Goal: Transaction & Acquisition: Book appointment/travel/reservation

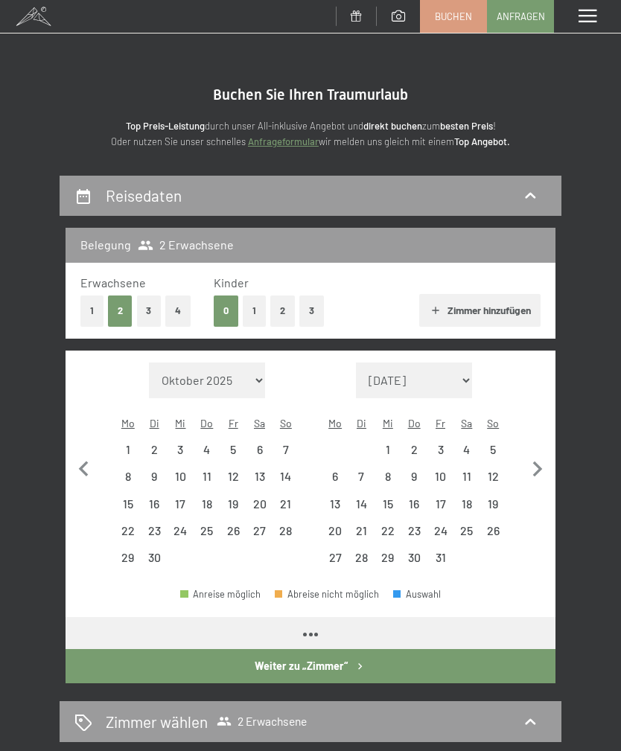
select select "[DATE]"
click at [536, 454] on icon "button" at bounding box center [537, 469] width 31 height 31
select select "[DATE]"
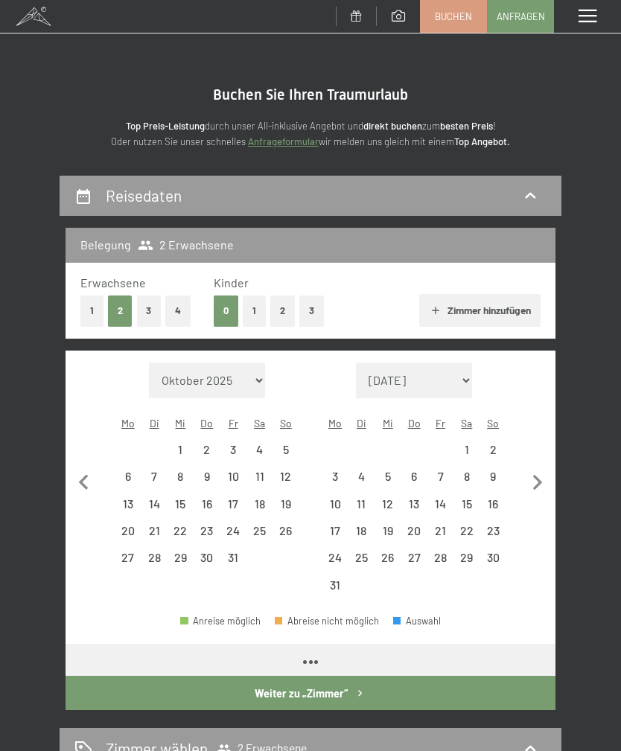
select select "[DATE]"
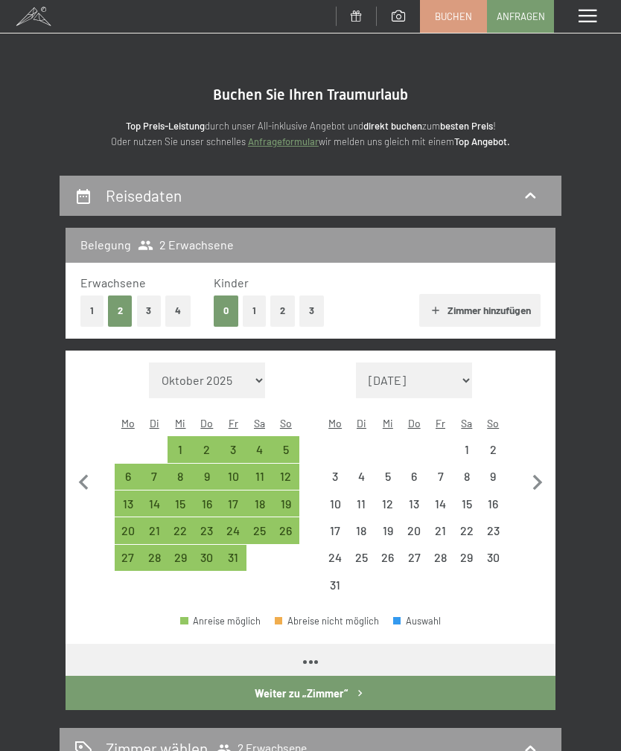
select select "[DATE]"
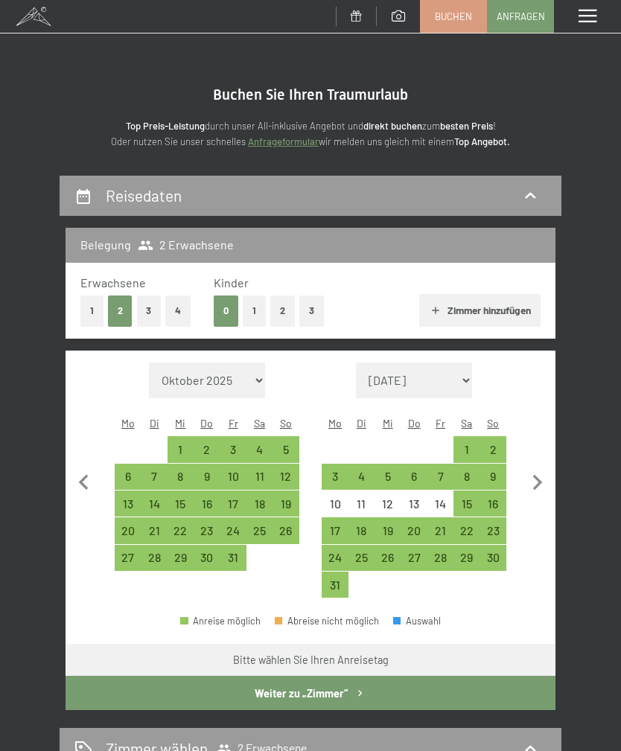
click at [78, 475] on icon "button" at bounding box center [83, 483] width 31 height 31
select select "[DATE]"
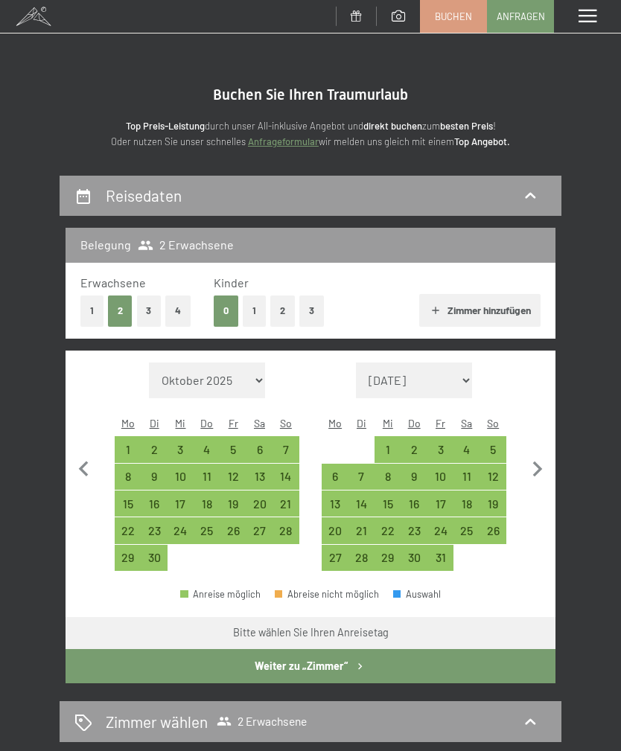
click at [285, 498] on div "21" at bounding box center [285, 509] width 23 height 23
select select "[DATE]"
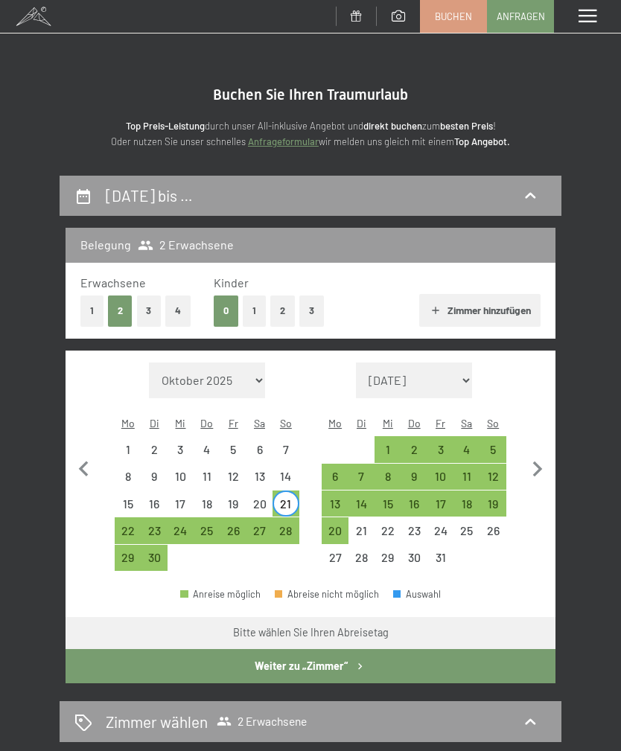
click at [284, 525] on div "28" at bounding box center [285, 536] width 23 height 23
select select "[DATE]"
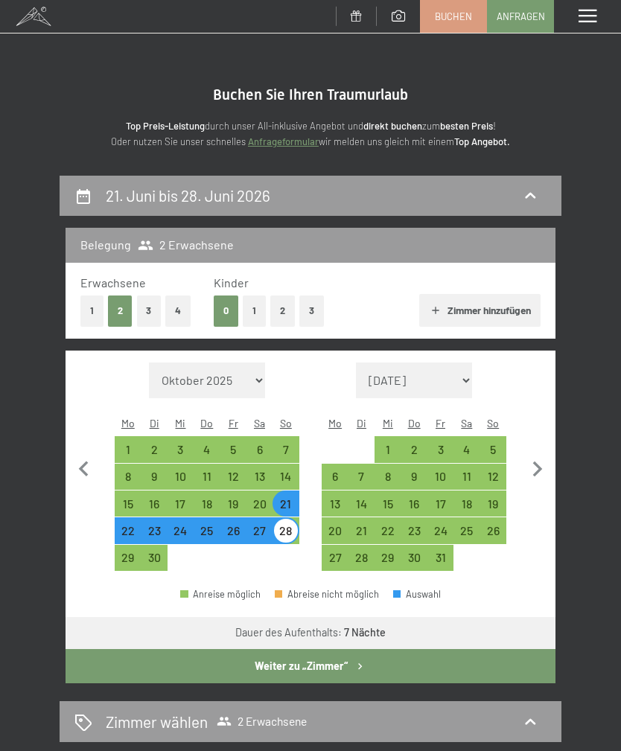
click at [193, 651] on button "Weiter zu „Zimmer“" at bounding box center [311, 666] width 490 height 34
select select "[DATE]"
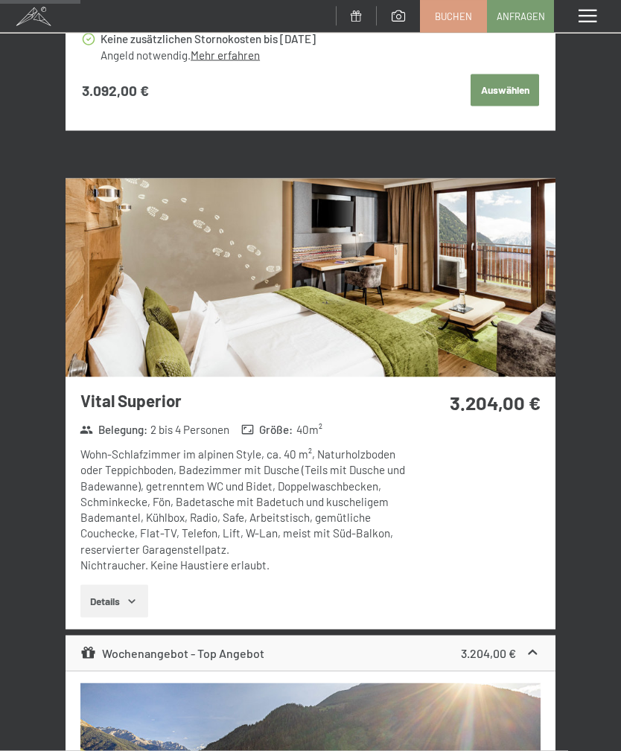
scroll to position [1199, 0]
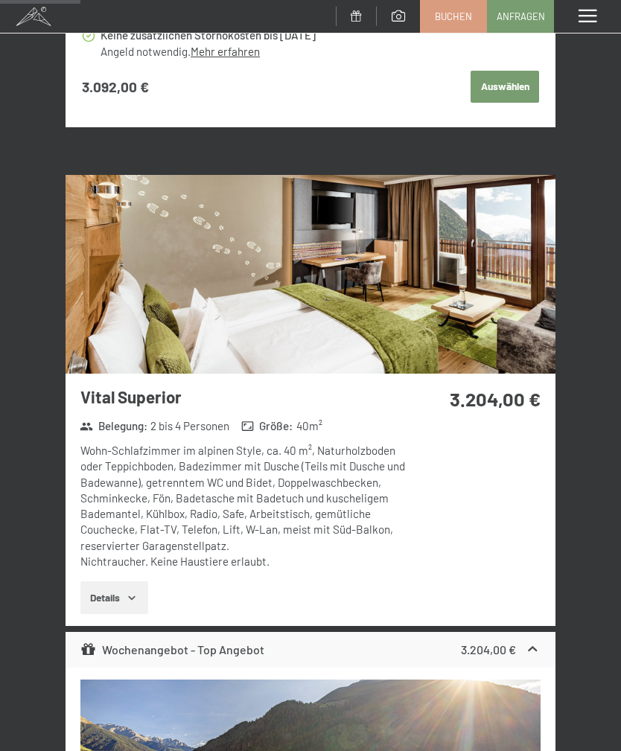
click at [98, 584] on button "Details" at bounding box center [114, 597] width 68 height 33
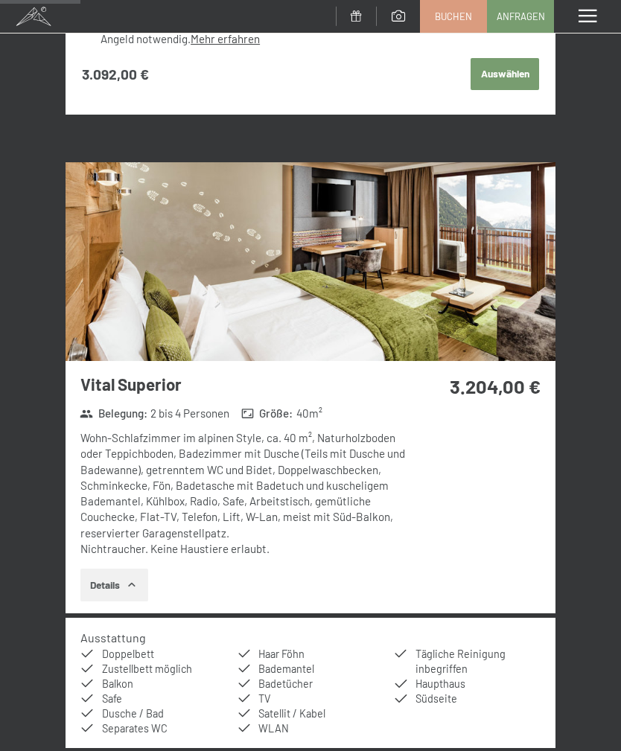
scroll to position [1216, 0]
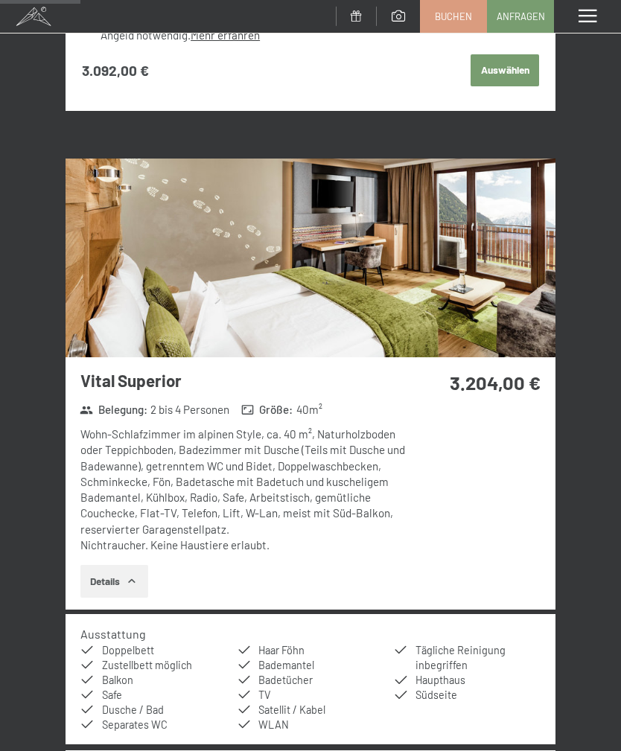
click at [89, 570] on button "Details" at bounding box center [114, 581] width 68 height 33
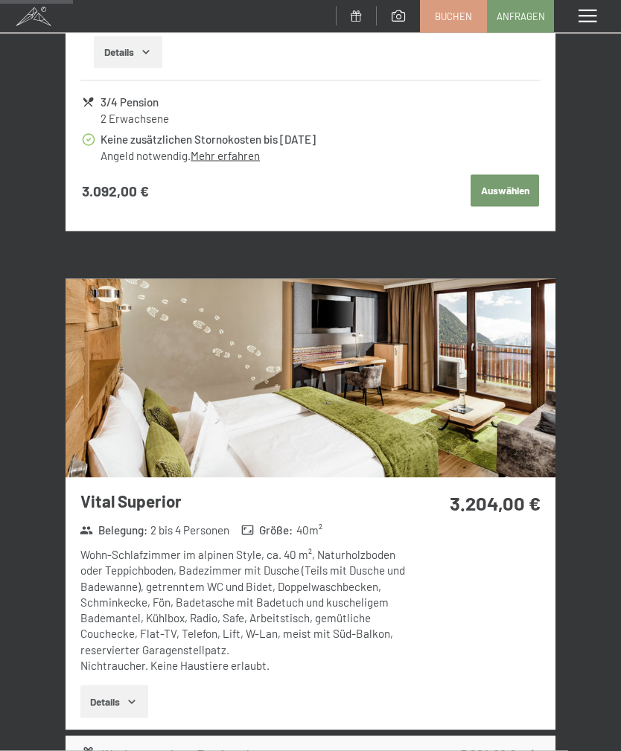
click at [110, 410] on img at bounding box center [311, 378] width 490 height 198
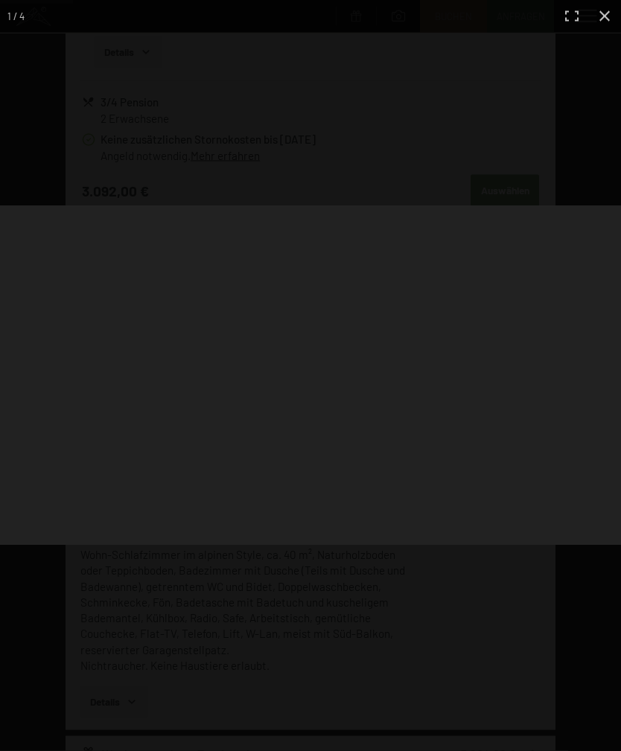
scroll to position [1096, 0]
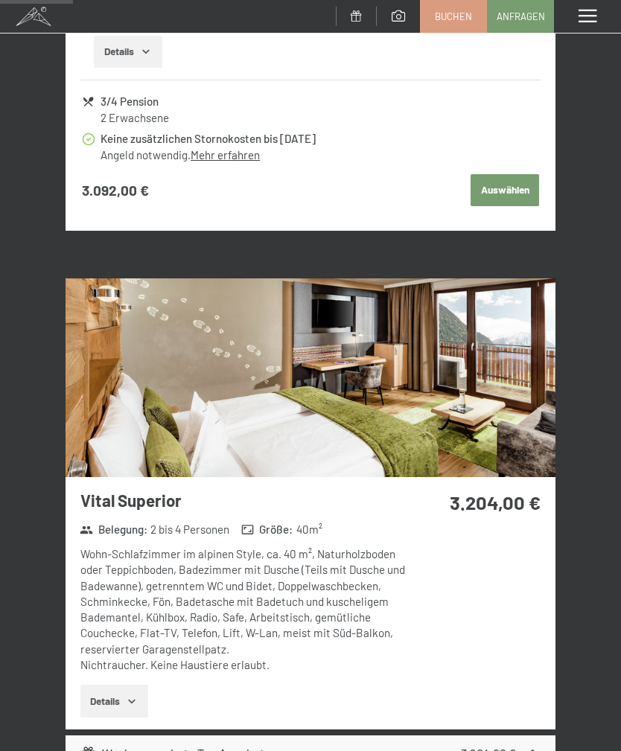
click at [599, 12] on div "Menü" at bounding box center [587, 16] width 67 height 33
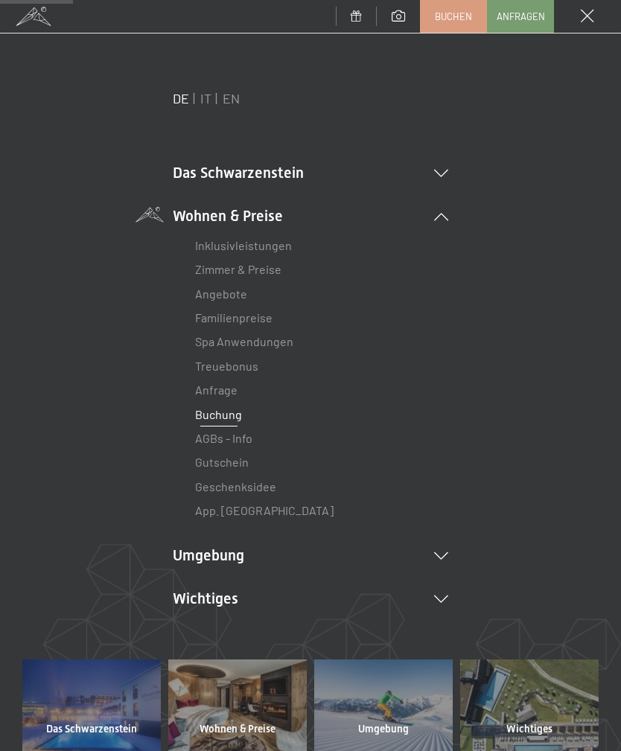
scroll to position [0, 0]
click at [436, 224] on li "Wohnen & Preise Inklusivleistungen Zimmer & Preise Liste Angebote Liste Familie…" at bounding box center [310, 364] width 275 height 318
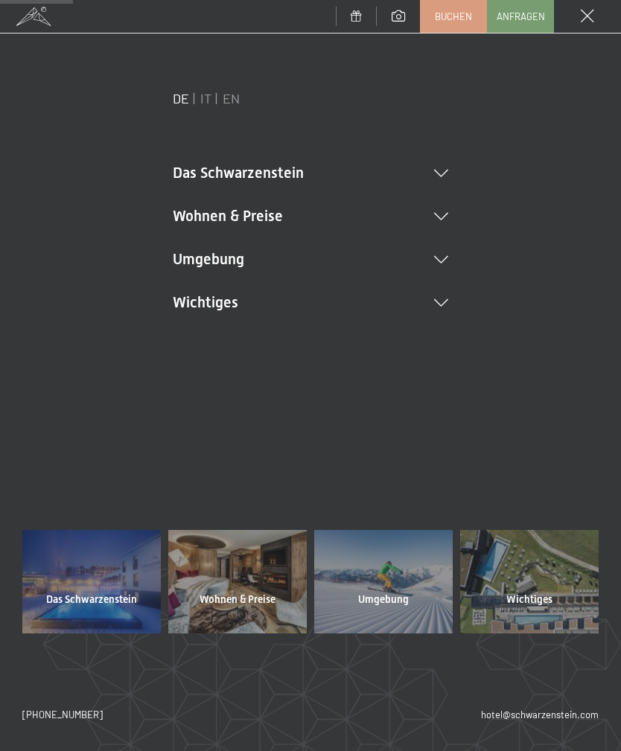
click at [543, 211] on div "DE IT EN Das Schwarzenstein New & Highlights Ihre Gastgeber Premium Spa Gourmet…" at bounding box center [310, 225] width 576 height 273
click at [593, 24] on div "Menü" at bounding box center [587, 16] width 67 height 33
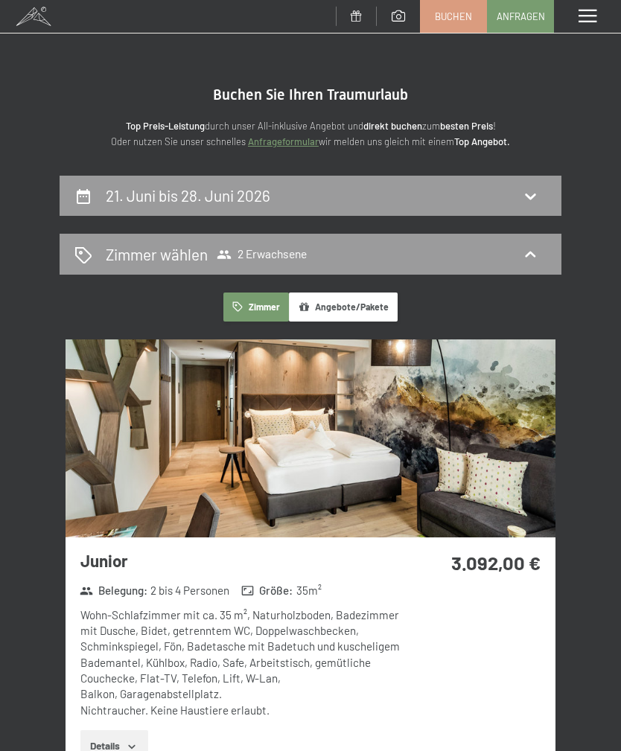
click at [522, 198] on icon at bounding box center [530, 196] width 18 height 18
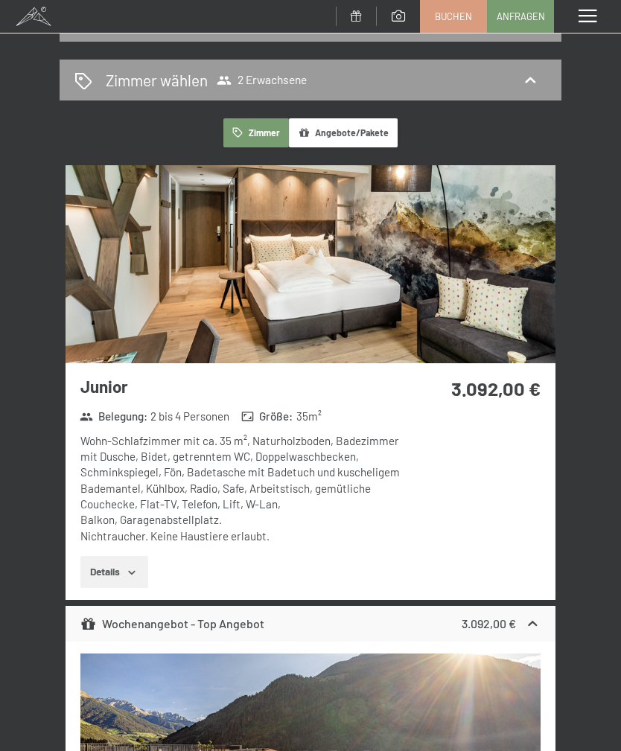
select select "[DATE]"
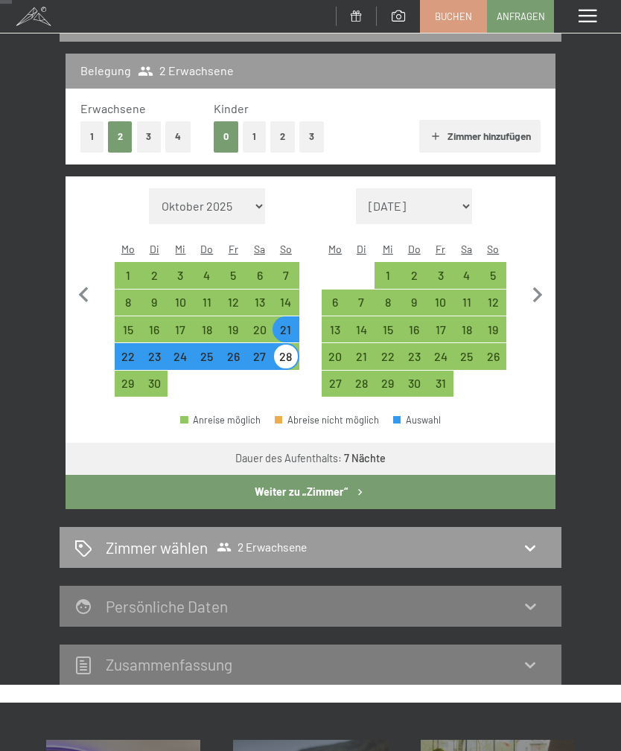
click at [293, 291] on div "14" at bounding box center [285, 302] width 23 height 23
select select "[DATE]"
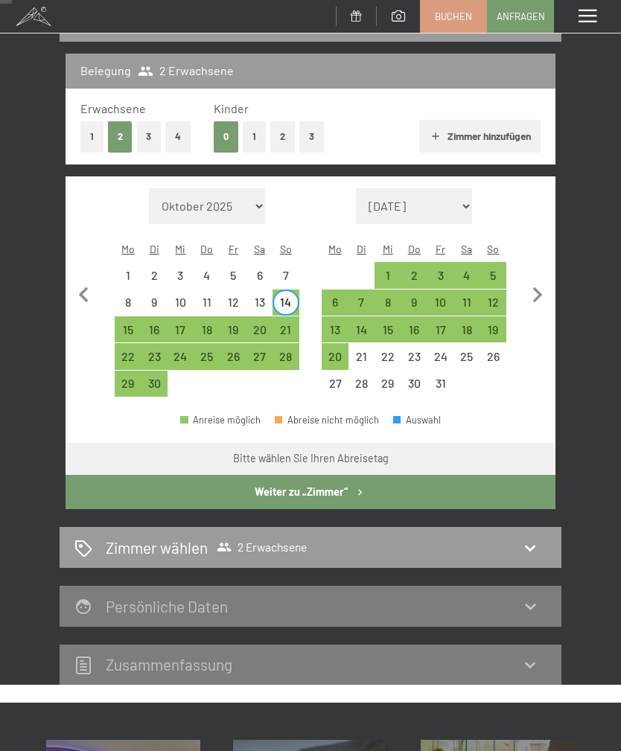
click at [292, 324] on div "21" at bounding box center [285, 335] width 23 height 23
select select "[DATE]"
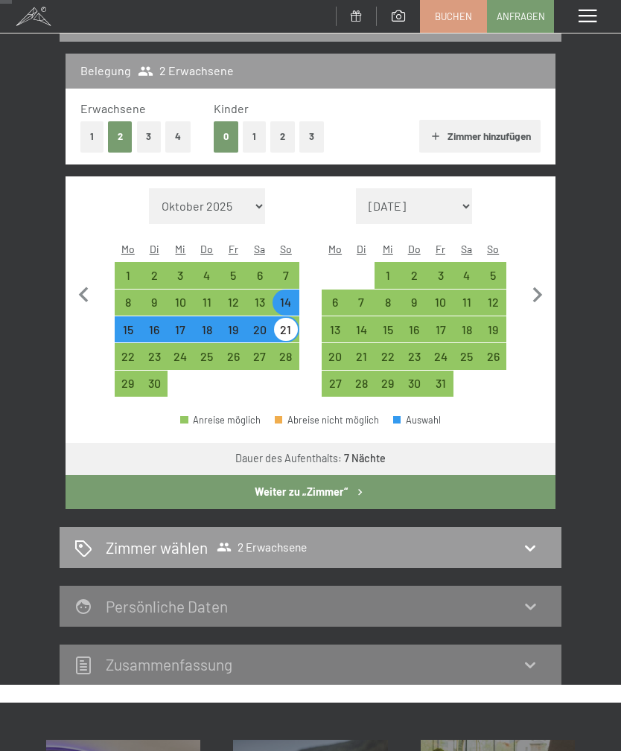
click at [389, 484] on button "Weiter zu „Zimmer“" at bounding box center [311, 492] width 490 height 34
select select "[DATE]"
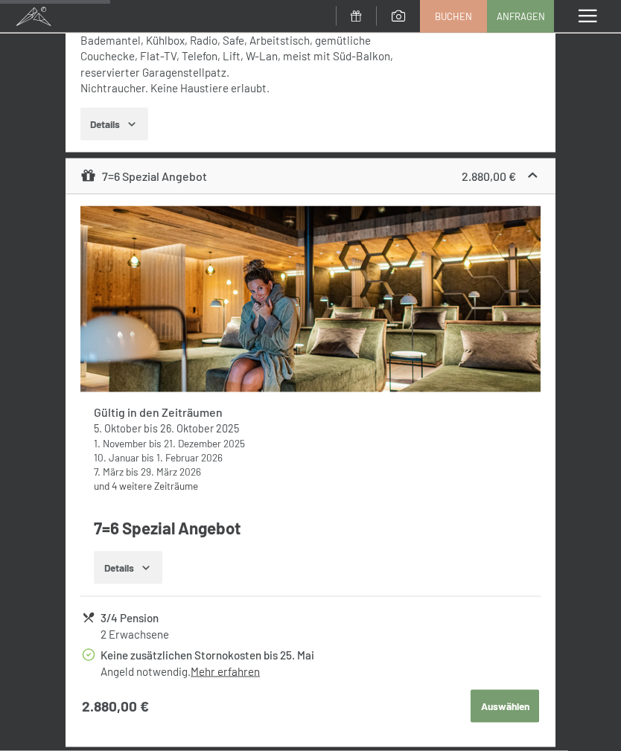
scroll to position [1727, 0]
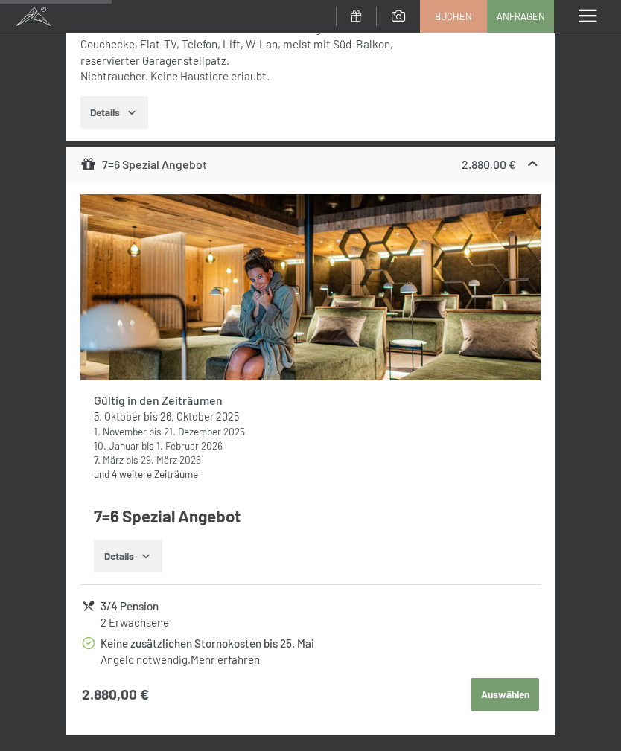
click at [151, 550] on icon "button" at bounding box center [146, 556] width 12 height 12
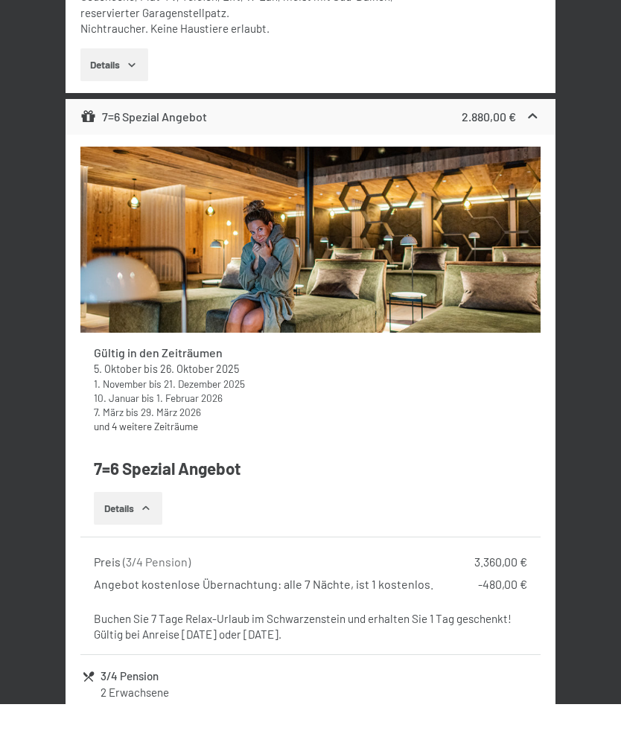
scroll to position [1775, 0]
